Goal: Task Accomplishment & Management: Manage account settings

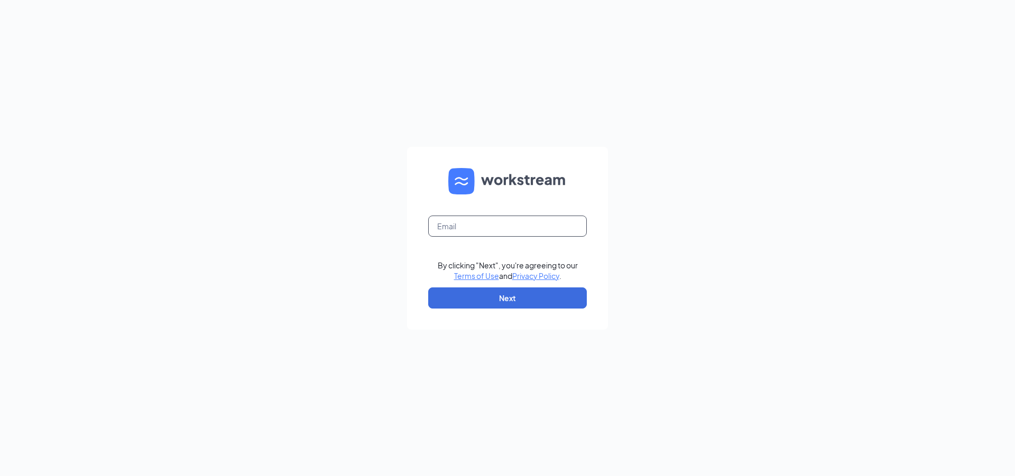
click at [531, 226] on input "text" at bounding box center [507, 226] width 159 height 21
type input "[EMAIL_ADDRESS][DOMAIN_NAME]"
click at [523, 292] on button "Next" at bounding box center [507, 298] width 159 height 21
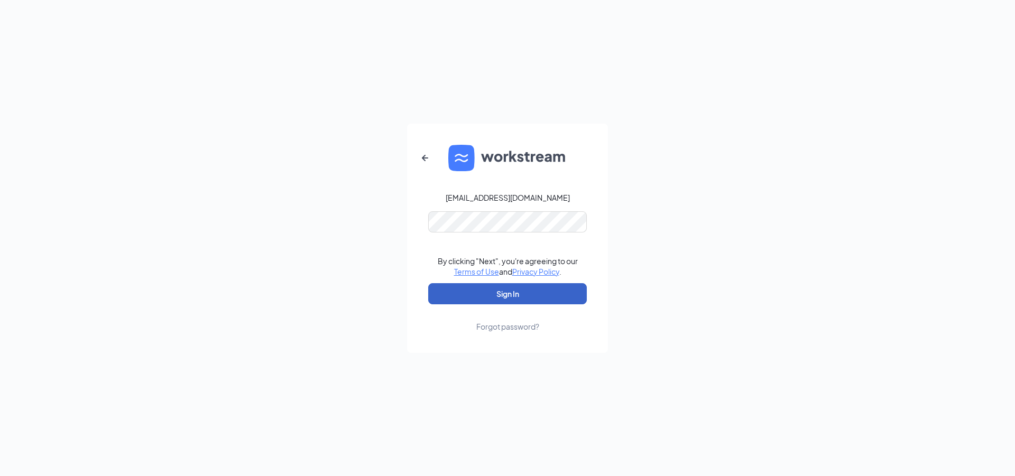
click at [524, 299] on button "Sign In" at bounding box center [507, 293] width 159 height 21
click at [301, 185] on div "[EMAIL_ADDRESS][DOMAIN_NAME] Credential mismatches. By clicking "Next", you're …" at bounding box center [507, 238] width 1015 height 476
click at [476, 294] on button "Sign In" at bounding box center [507, 293] width 159 height 21
click at [523, 325] on div "Forgot password?" at bounding box center [507, 326] width 63 height 11
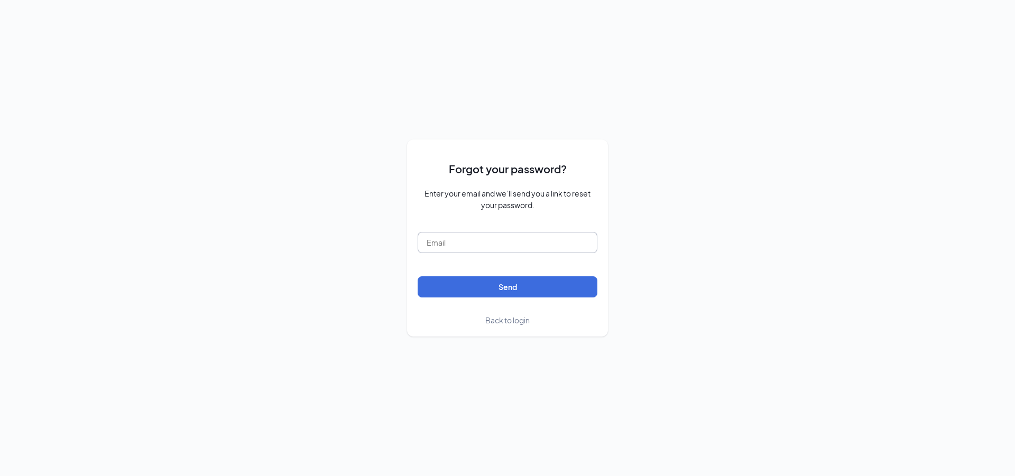
click at [554, 249] on input "text" at bounding box center [508, 242] width 180 height 21
click at [519, 289] on button "Send" at bounding box center [508, 286] width 180 height 21
drag, startPoint x: 539, startPoint y: 243, endPoint x: 271, endPoint y: 206, distance: 270.0
click at [271, 206] on div "Forgot your password? Enter your email and we’ll send you a link to reset your …" at bounding box center [507, 238] width 1015 height 476
type input "e"
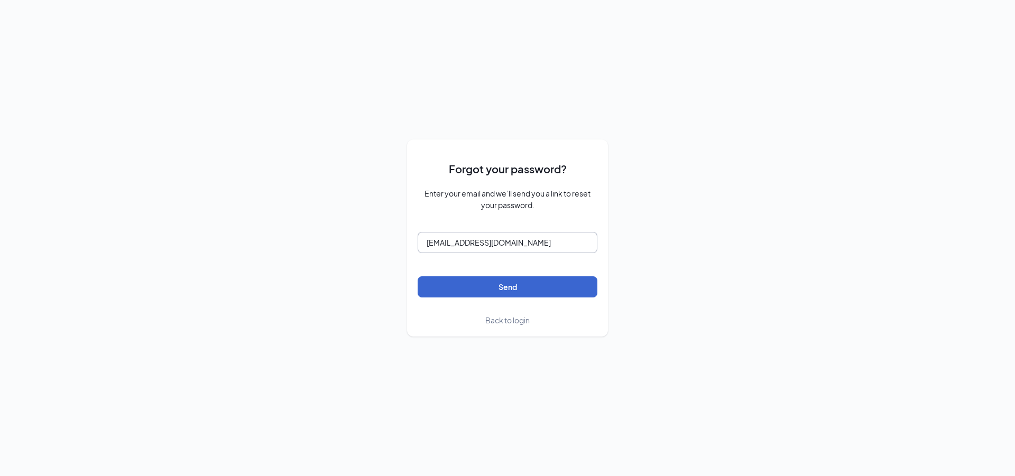
type input "[EMAIL_ADDRESS][DOMAIN_NAME]"
click at [561, 293] on button "Send" at bounding box center [508, 286] width 180 height 21
drag, startPoint x: 548, startPoint y: 245, endPoint x: 244, endPoint y: 208, distance: 306.1
click at [244, 208] on div "Forgot your password? Enter your email and we’ll send you a link to reset your …" at bounding box center [507, 238] width 1015 height 476
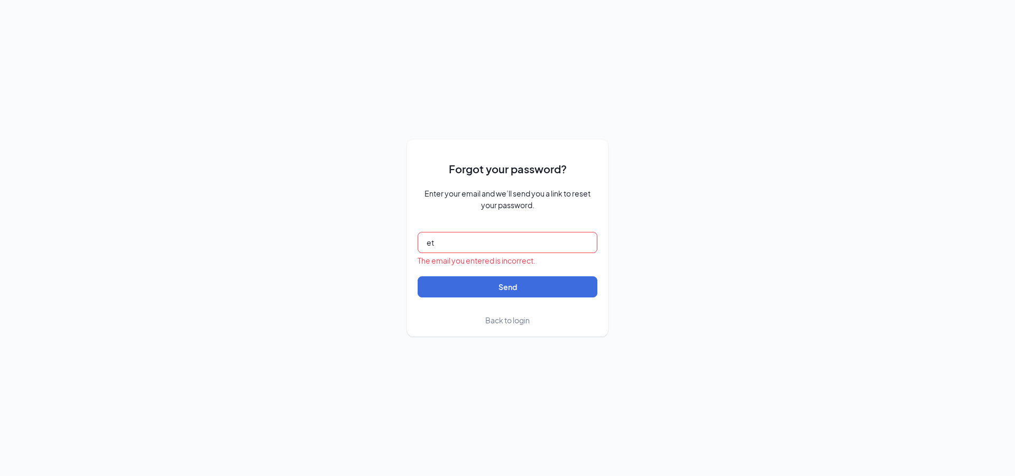
type input "e"
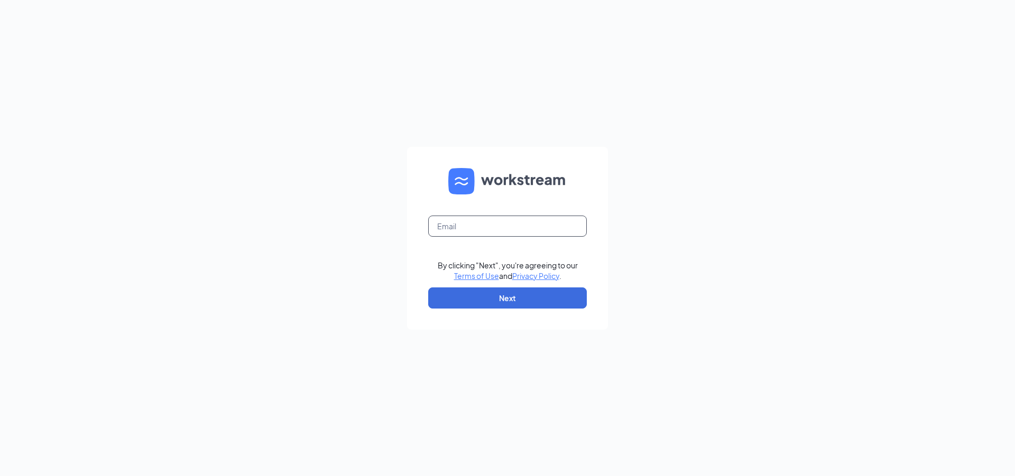
click at [523, 227] on input "text" at bounding box center [507, 226] width 159 height 21
click at [668, 245] on div "Email field is required By clicking "Next", you're agreeing to our Terms of Use…" at bounding box center [507, 238] width 1015 height 476
click at [539, 224] on input "text" at bounding box center [507, 226] width 159 height 21
type input "e"
type input "[EMAIL_ADDRESS][DOMAIN_NAME]"
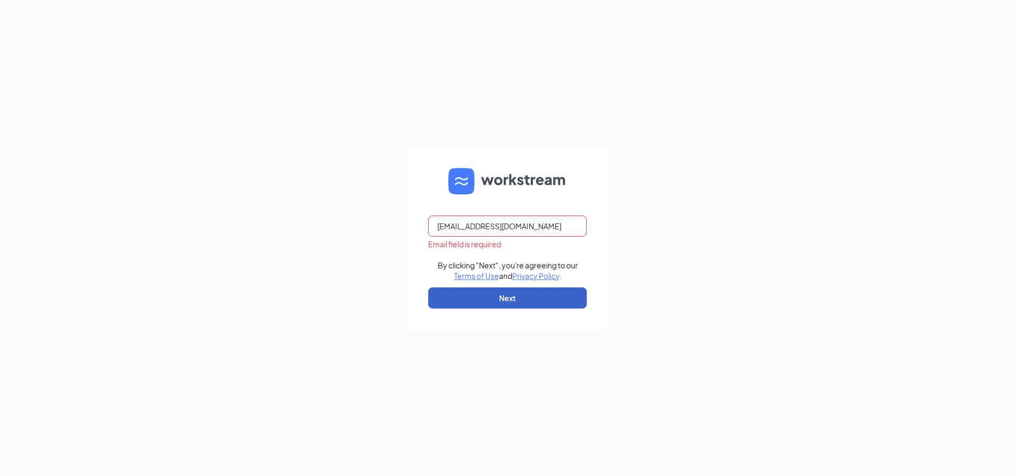
click at [503, 300] on button "Next" at bounding box center [507, 298] width 159 height 21
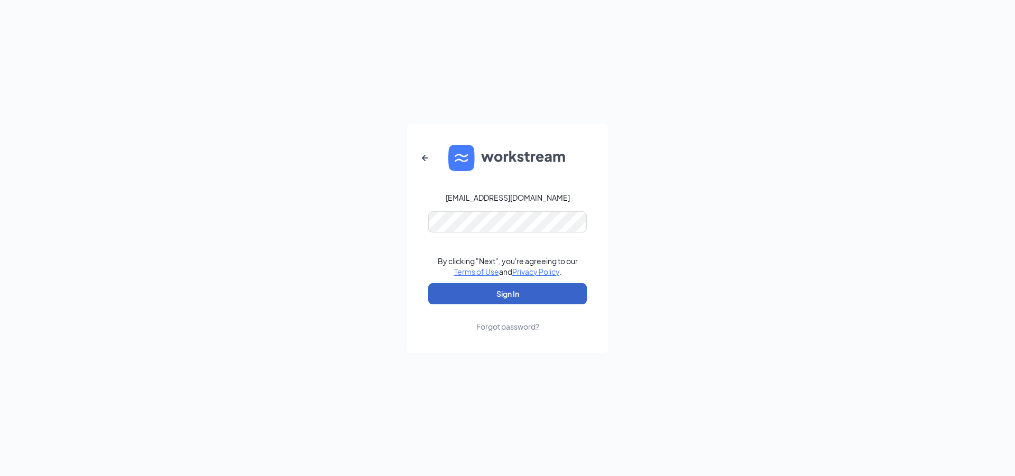
click at [514, 296] on button "Sign In" at bounding box center [507, 293] width 159 height 21
click at [516, 329] on div "Forgot password?" at bounding box center [507, 326] width 63 height 11
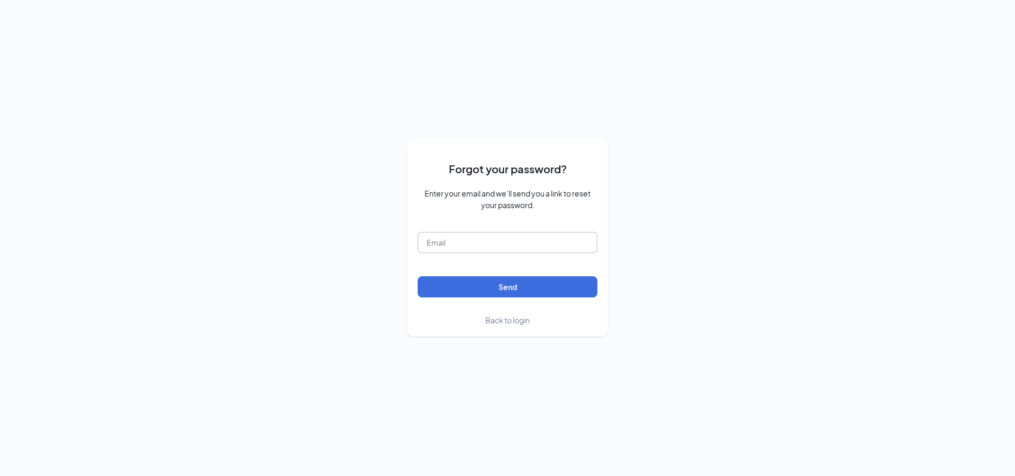
click at [499, 241] on input "text" at bounding box center [508, 242] width 180 height 21
type input "etorres"
drag, startPoint x: 467, startPoint y: 246, endPoint x: 225, endPoint y: 223, distance: 242.7
click at [226, 223] on div "Forgot your password? Enter your email and we’ll send you a link to reset your …" at bounding box center [507, 238] width 1015 height 476
click at [509, 313] on form "Forgot your password? Enter your email and we’ll send you a link to reset your …" at bounding box center [508, 238] width 180 height 176
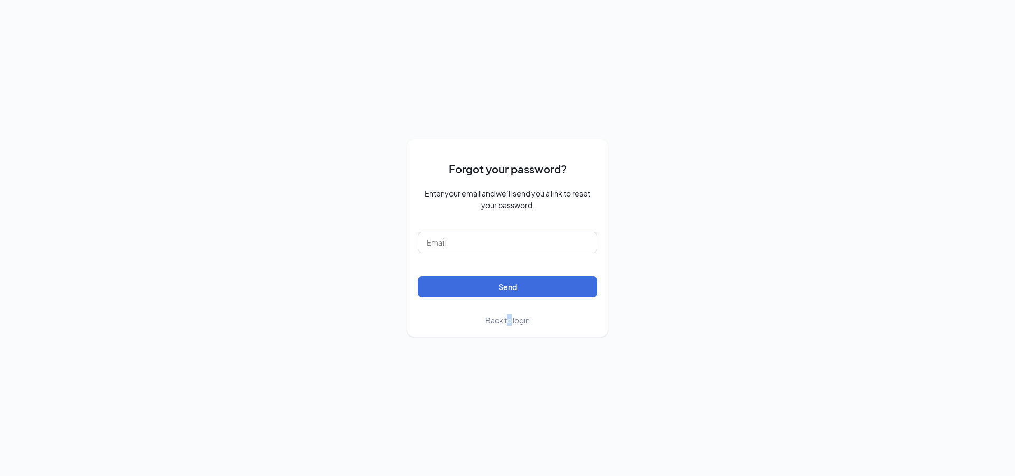
click at [508, 318] on span "Back to login" at bounding box center [507, 321] width 44 height 10
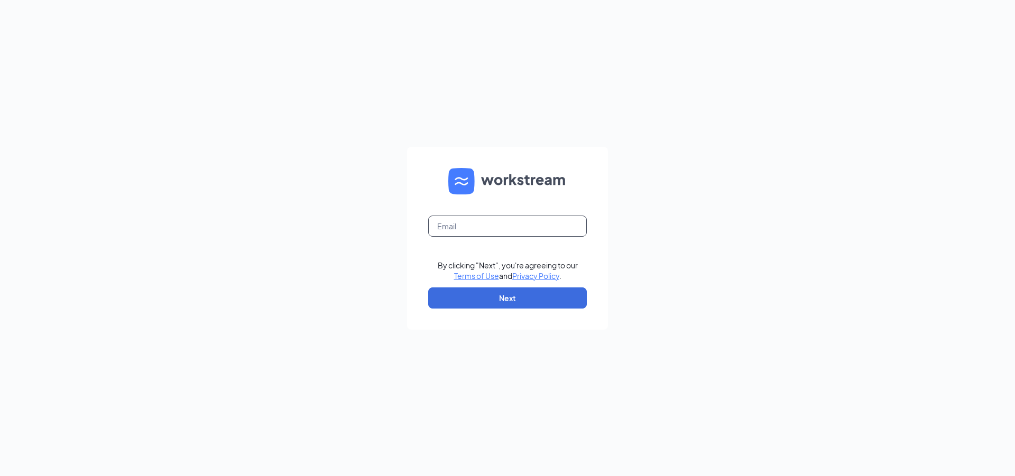
click at [462, 216] on input "text" at bounding box center [507, 226] width 159 height 21
type input "e"
type input "[EMAIL_ADDRESS][DOMAIN_NAME]"
click at [537, 302] on button "Next" at bounding box center [507, 298] width 159 height 21
